Goal: Find specific page/section: Find specific page/section

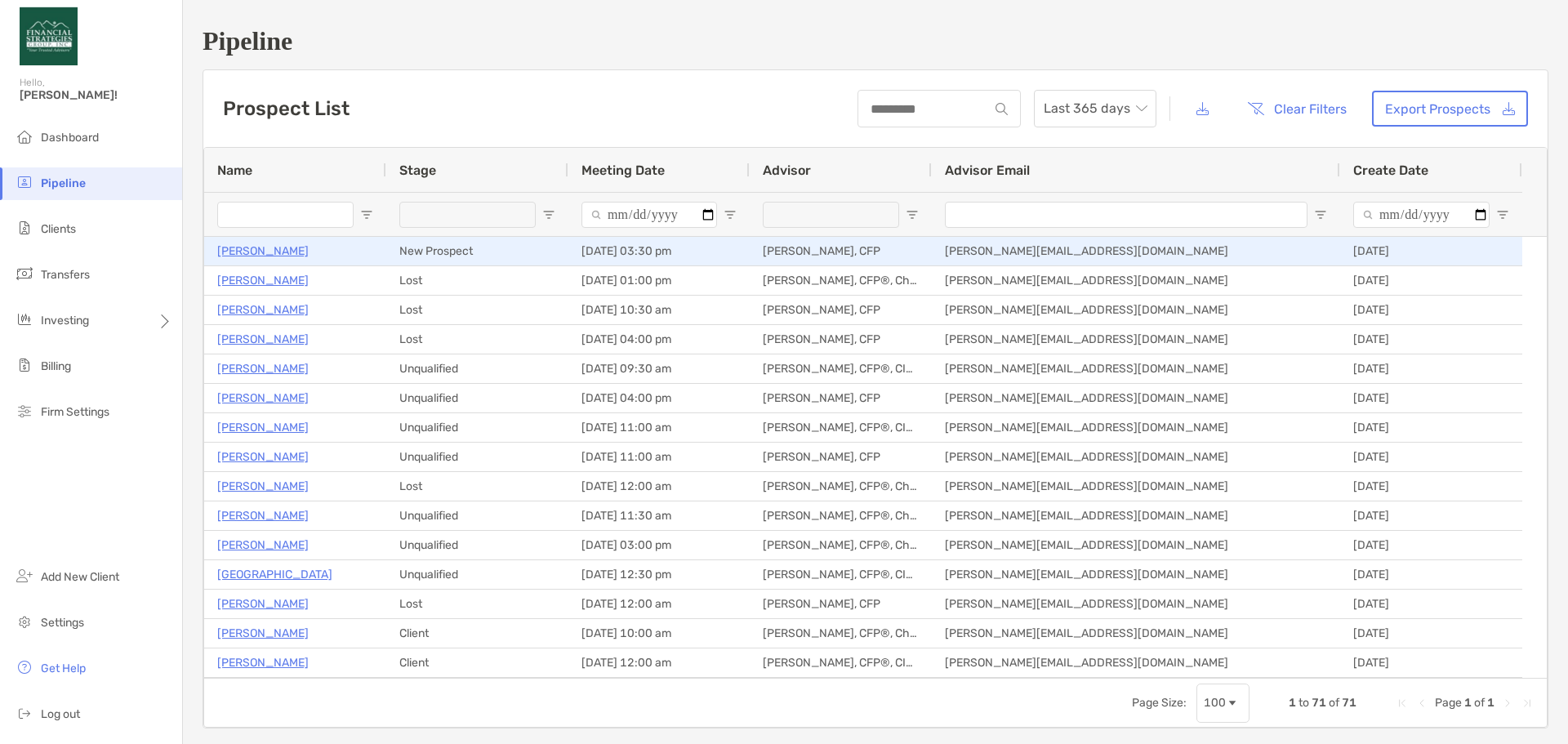
click at [230, 249] on p "[PERSON_NAME]" at bounding box center [263, 251] width 92 height 20
